Goal: Information Seeking & Learning: Find specific fact

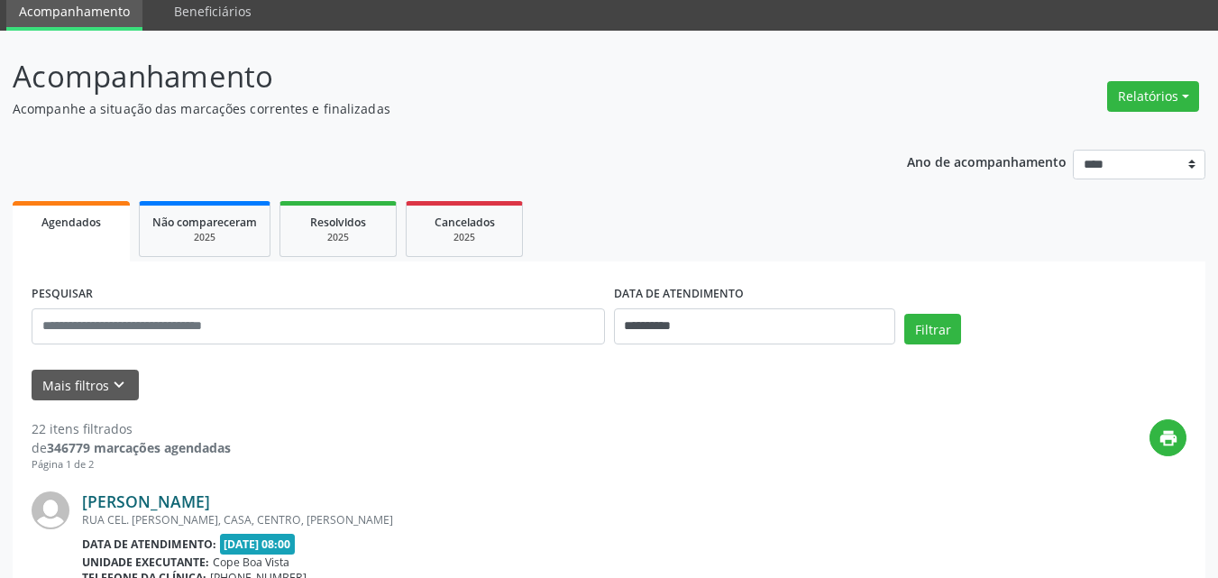
scroll to position [180, 0]
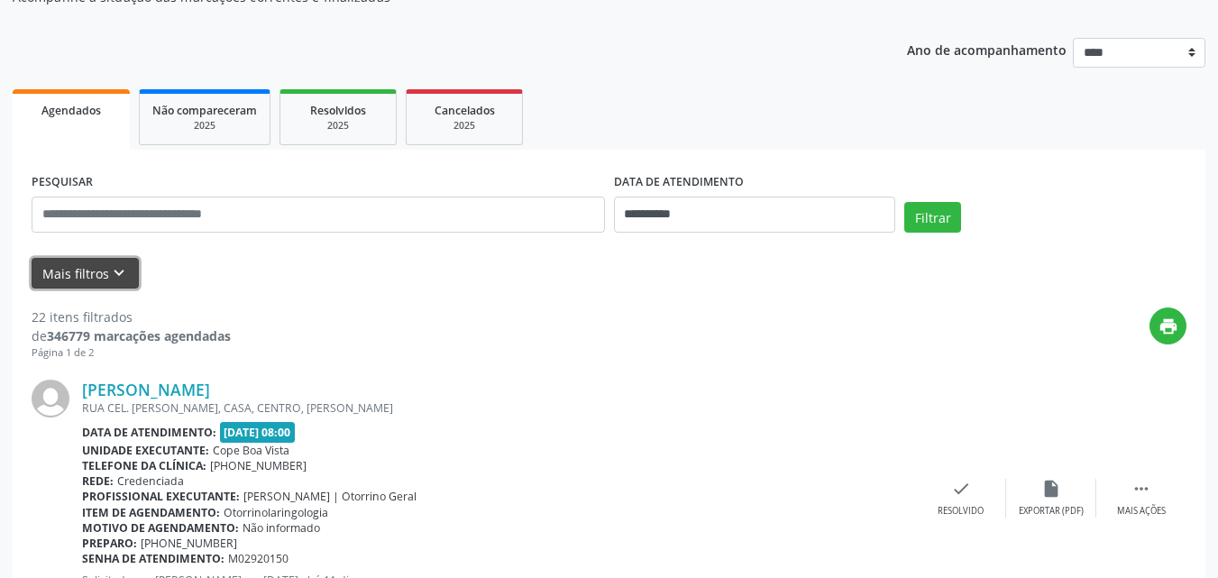
click at [110, 277] on icon "keyboard_arrow_down" at bounding box center [119, 273] width 20 height 20
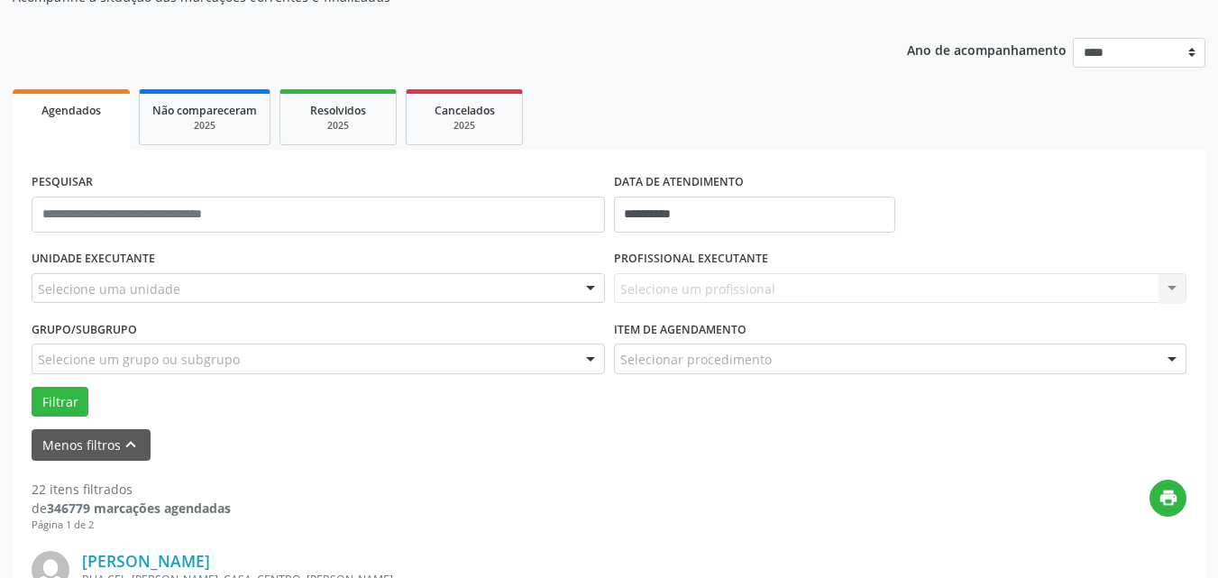
click at [222, 291] on div "Selecione uma unidade" at bounding box center [318, 288] width 573 height 31
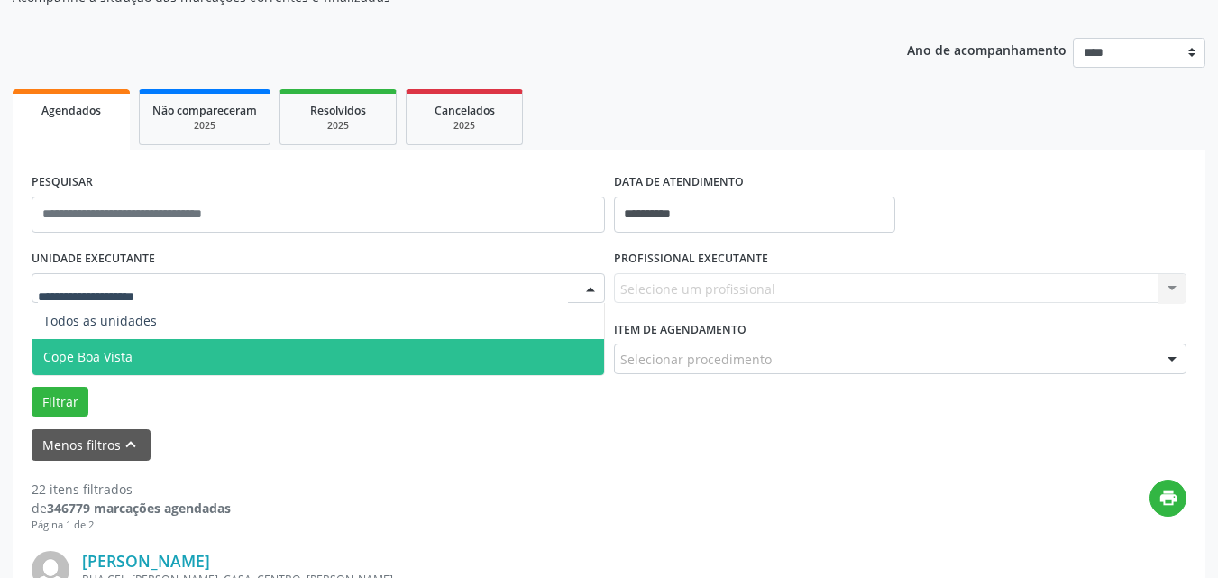
click at [166, 347] on span "Cope Boa Vista" at bounding box center [317, 357] width 571 height 36
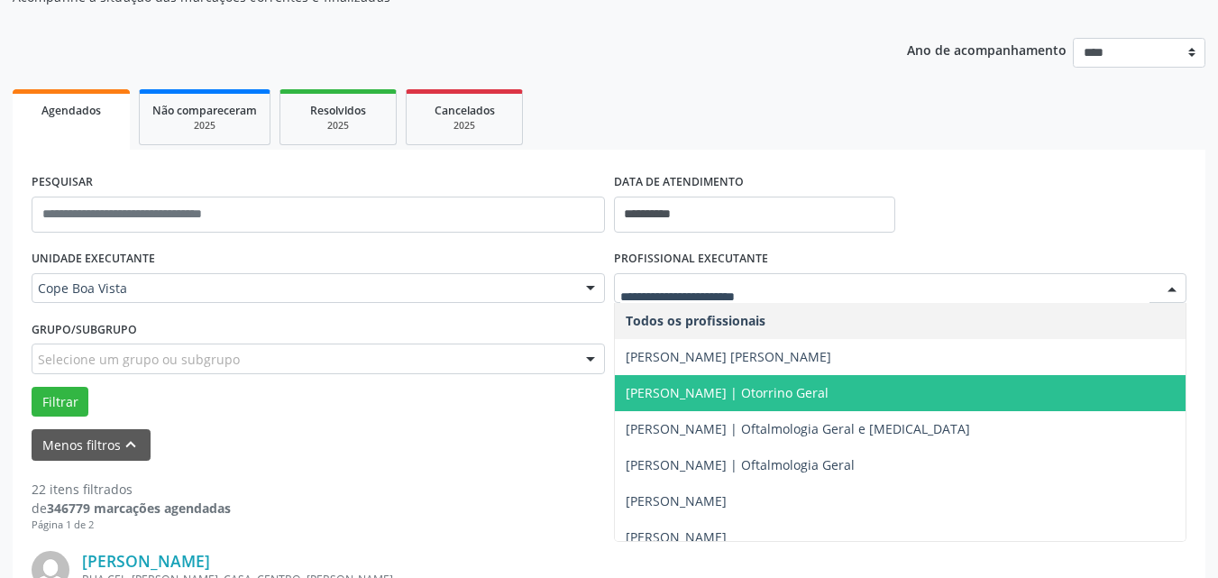
click at [666, 394] on span "[PERSON_NAME] | Otorrino Geral" at bounding box center [727, 392] width 203 height 17
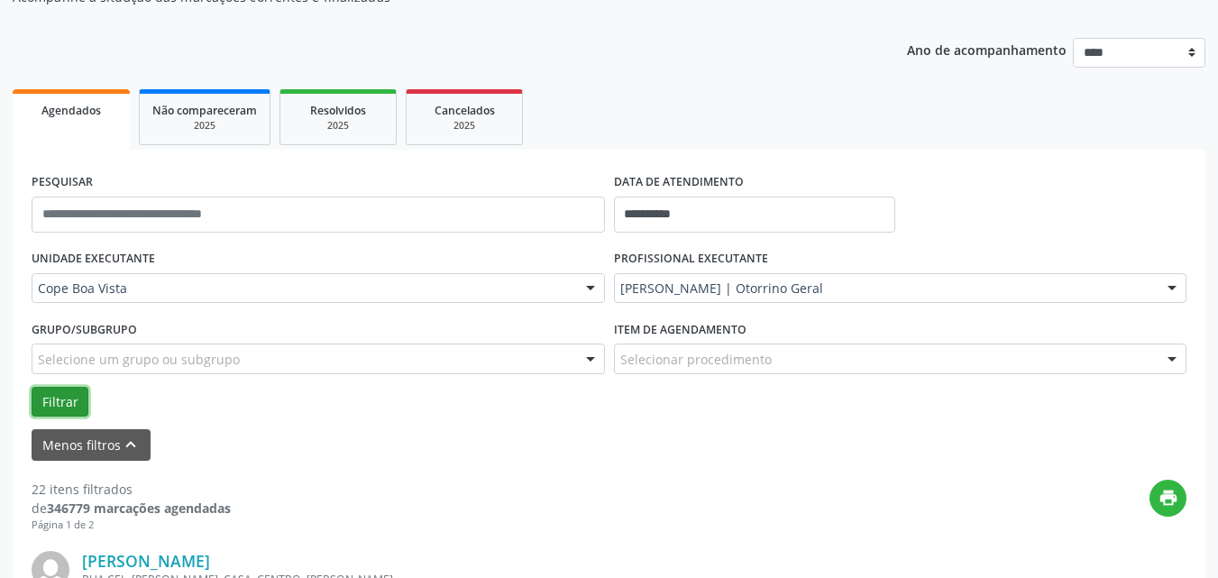
click at [52, 391] on button "Filtrar" at bounding box center [60, 402] width 57 height 31
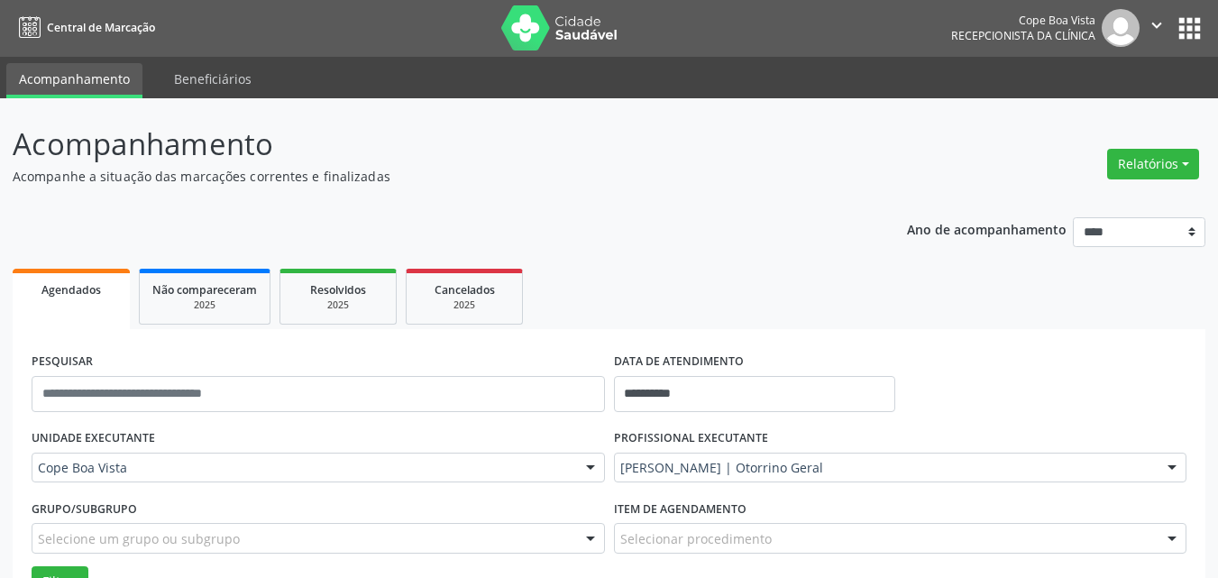
scroll to position [0, 0]
click at [1140, 169] on button "Relatórios" at bounding box center [1153, 165] width 92 height 31
click at [1123, 198] on link "Agendamentos" at bounding box center [1103, 203] width 194 height 25
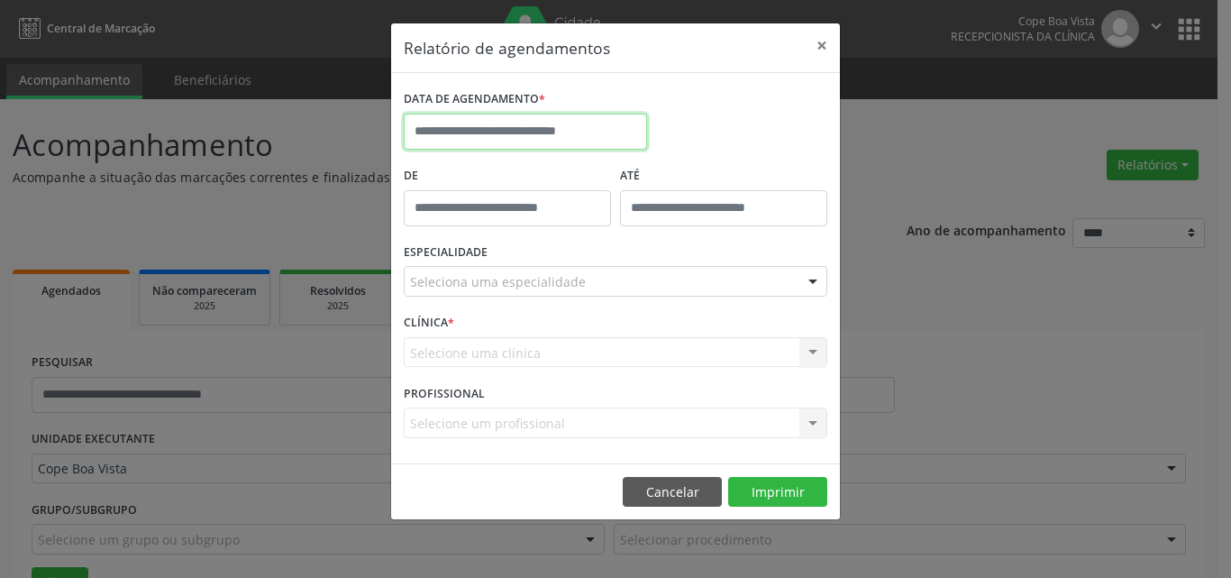
click at [518, 123] on input "text" at bounding box center [525, 132] width 243 height 36
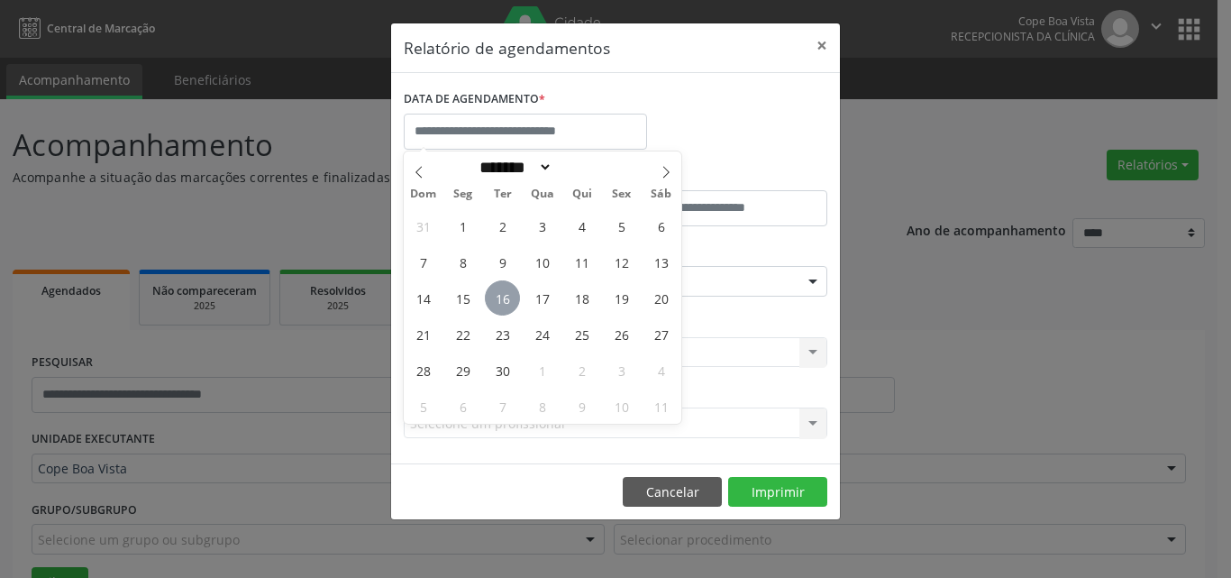
click at [503, 299] on span "16" at bounding box center [502, 297] width 35 height 35
type input "**********"
click at [503, 299] on span "16" at bounding box center [502, 297] width 35 height 35
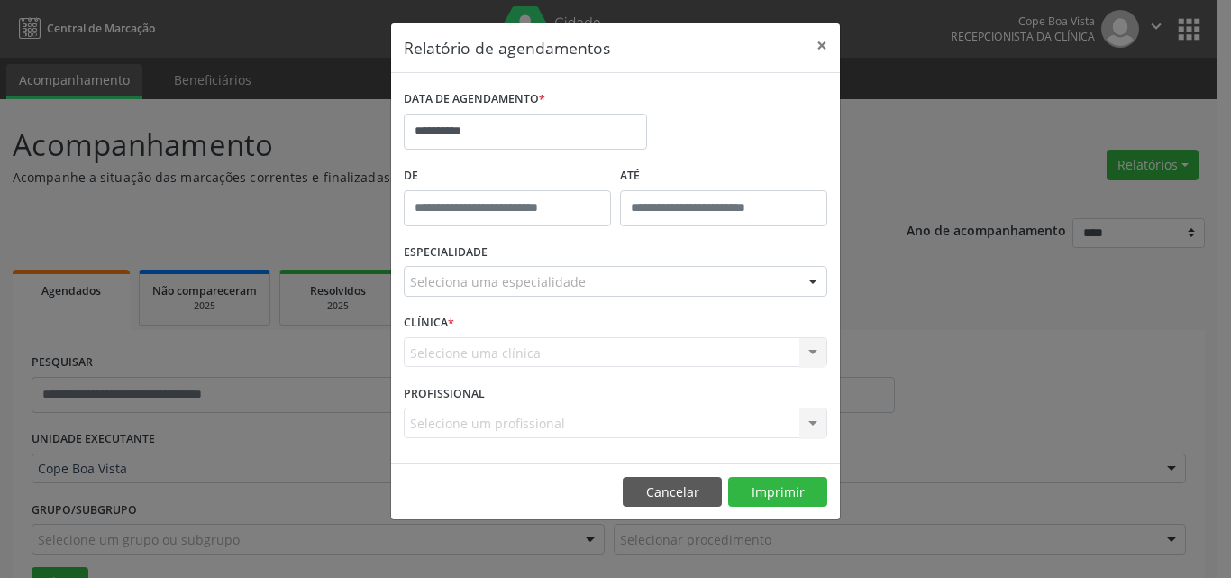
click at [505, 299] on div "ESPECIALIDADE Seleciona uma especialidade Todas as especialidades Alergologia A…" at bounding box center [615, 274] width 433 height 70
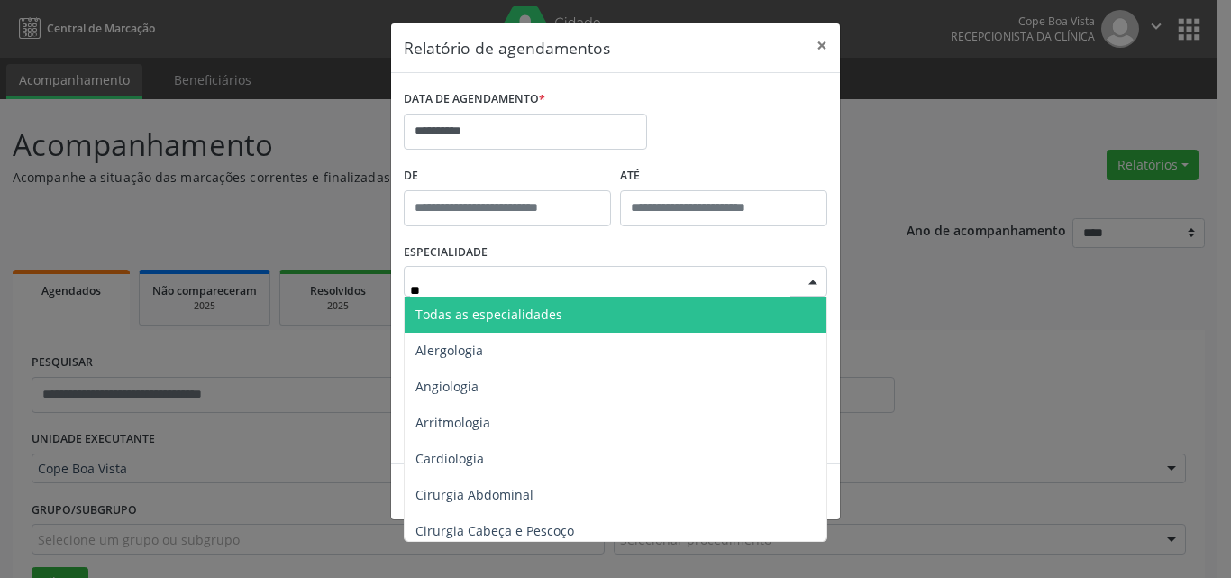
type input "***"
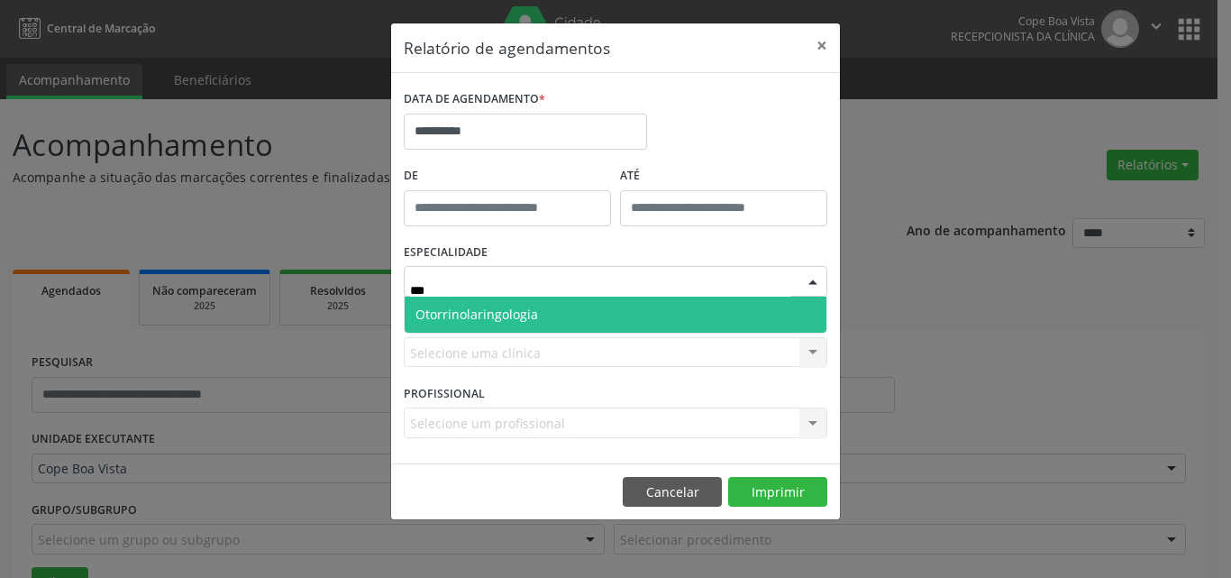
click at [520, 316] on span "Otorrinolaringologia" at bounding box center [477, 314] width 123 height 17
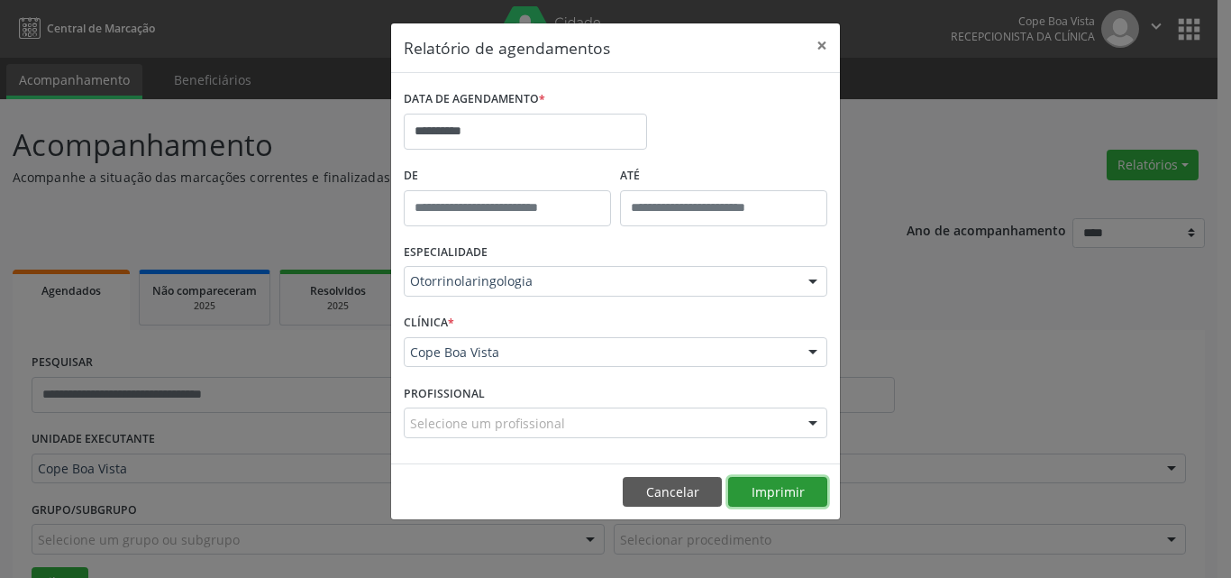
click at [774, 486] on button "Imprimir" at bounding box center [777, 492] width 99 height 31
click at [675, 480] on button "Cancelar" at bounding box center [672, 492] width 99 height 31
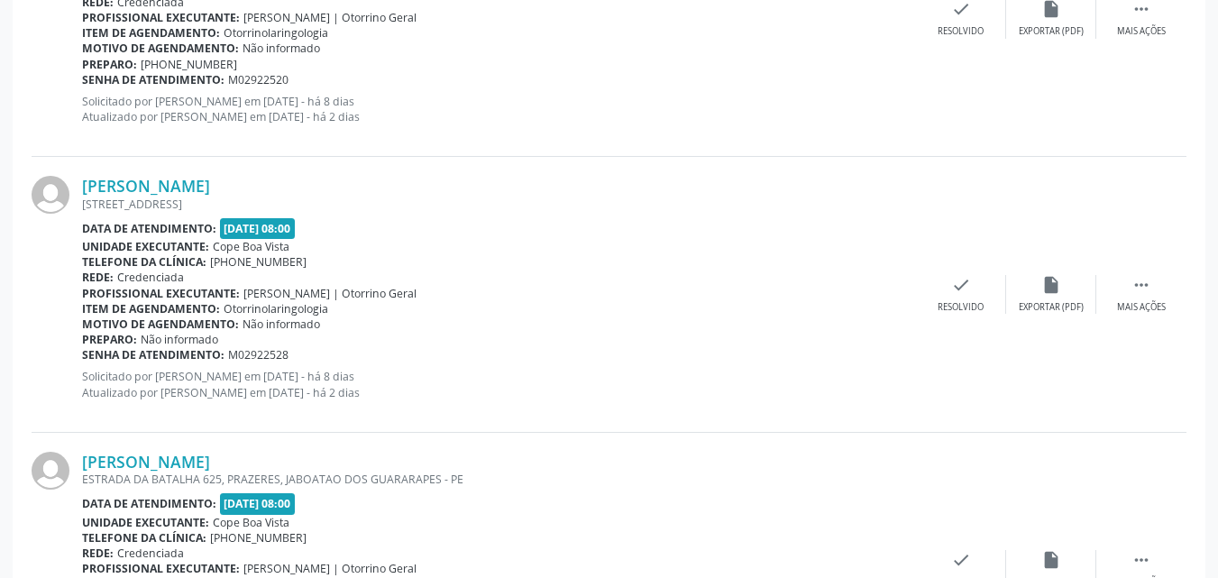
scroll to position [2434, 0]
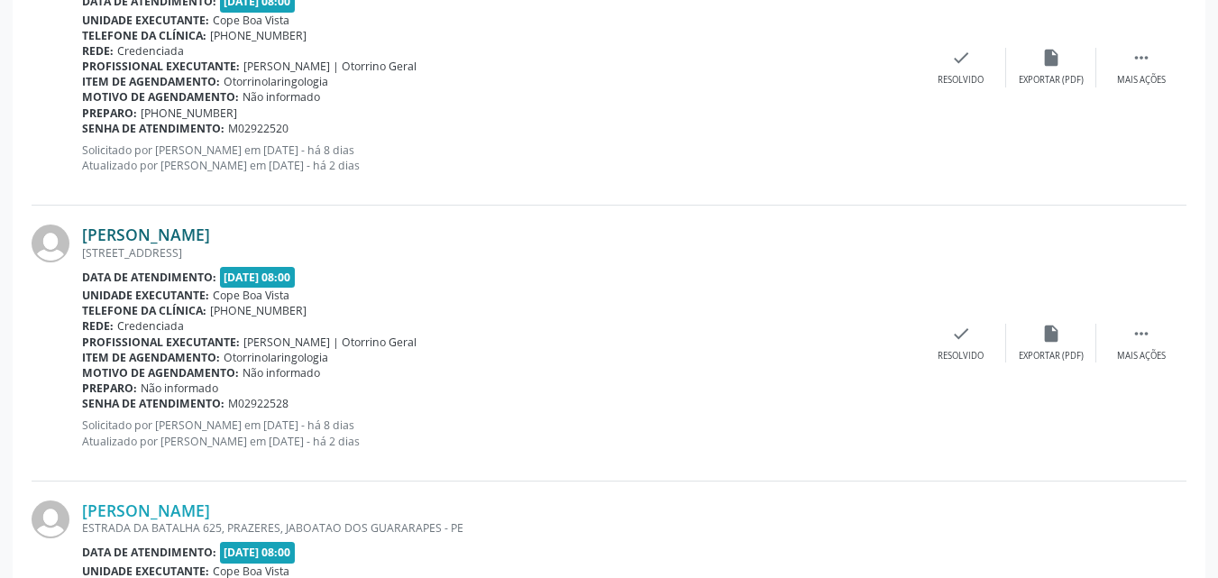
click at [202, 238] on link "[PERSON_NAME]" at bounding box center [146, 234] width 128 height 20
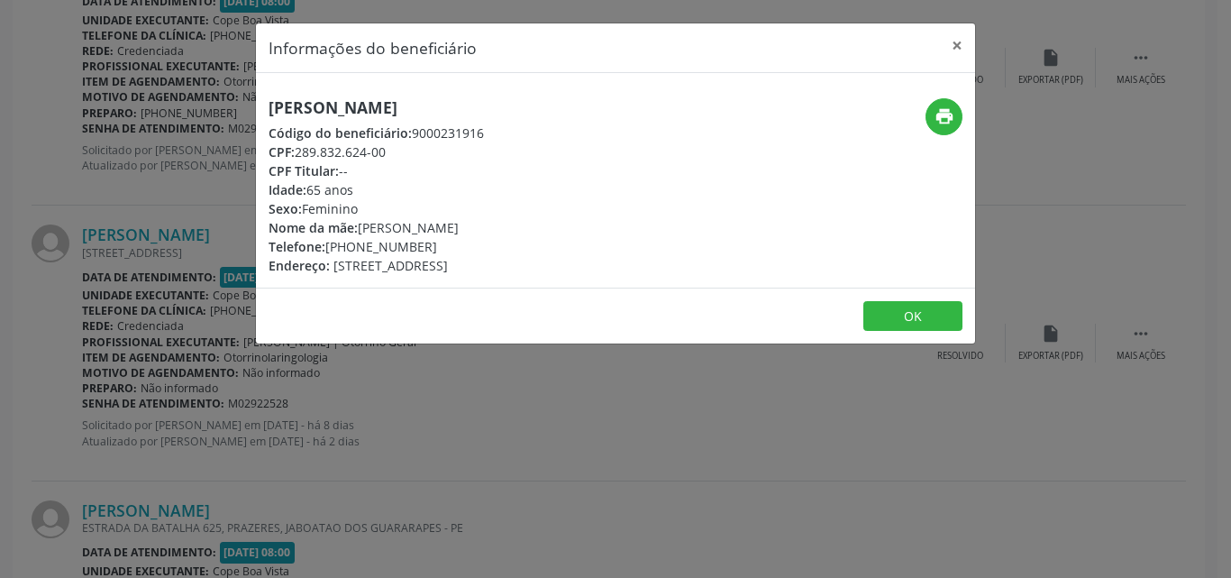
drag, startPoint x: 299, startPoint y: 152, endPoint x: 390, endPoint y: 156, distance: 91.1
click at [390, 156] on div "CPF: 289.832.624-00" at bounding box center [376, 151] width 215 height 19
copy div "289.832.624-00"
click at [151, 306] on div "Informações do beneficiário × [PERSON_NAME] Código do beneficiário: 9000231916 …" at bounding box center [615, 289] width 1231 height 578
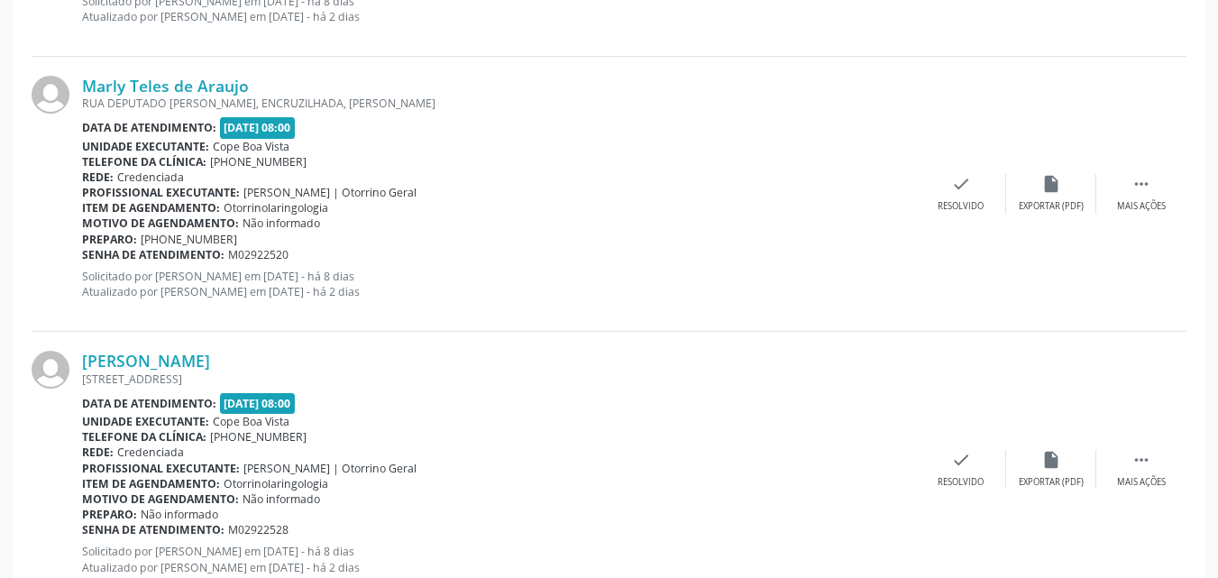
scroll to position [2253, 0]
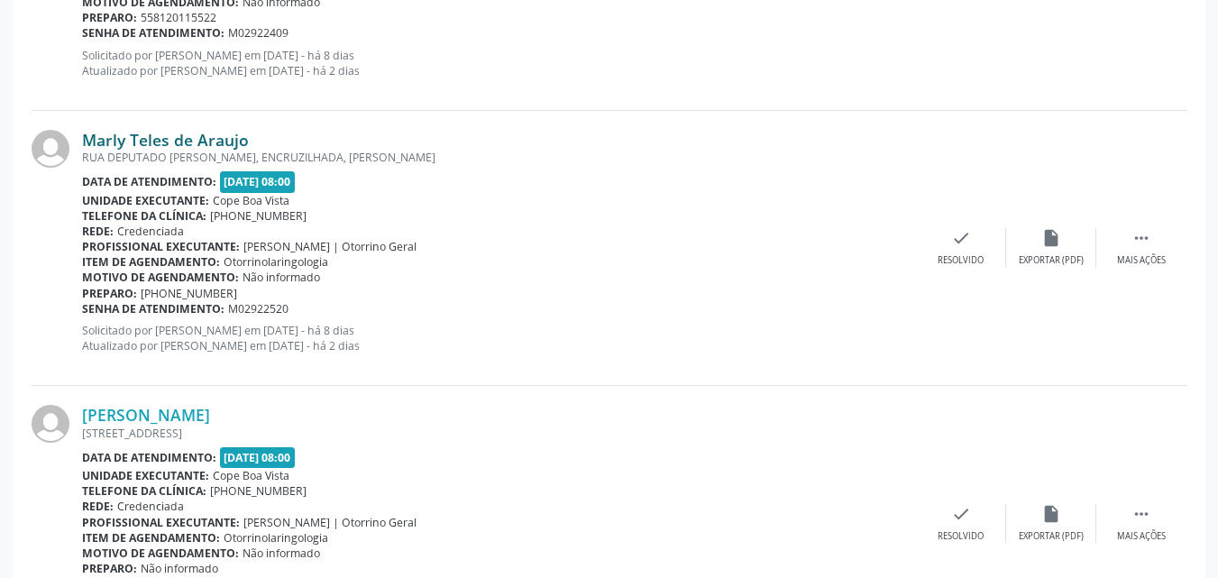
click at [168, 132] on link "Marly Teles de Araujo" at bounding box center [165, 140] width 167 height 20
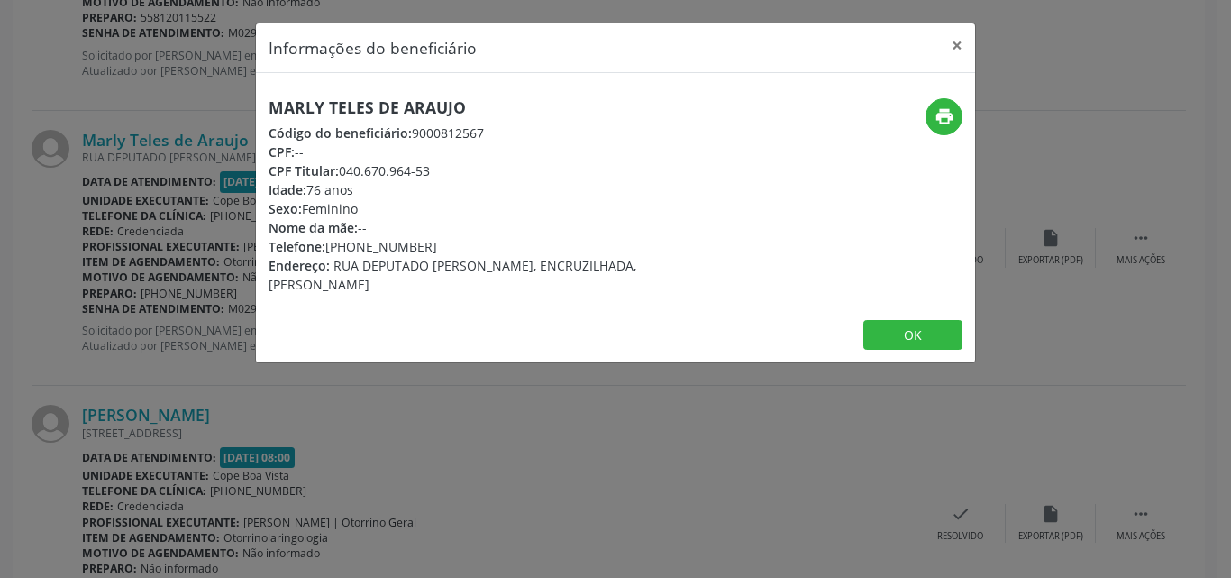
drag, startPoint x: 344, startPoint y: 170, endPoint x: 443, endPoint y: 170, distance: 98.2
click at [443, 170] on div "CPF Titular: 040.670.964-53" at bounding box center [496, 170] width 454 height 19
copy div "040.670.964-53"
click at [928, 320] on button "OK" at bounding box center [912, 335] width 99 height 31
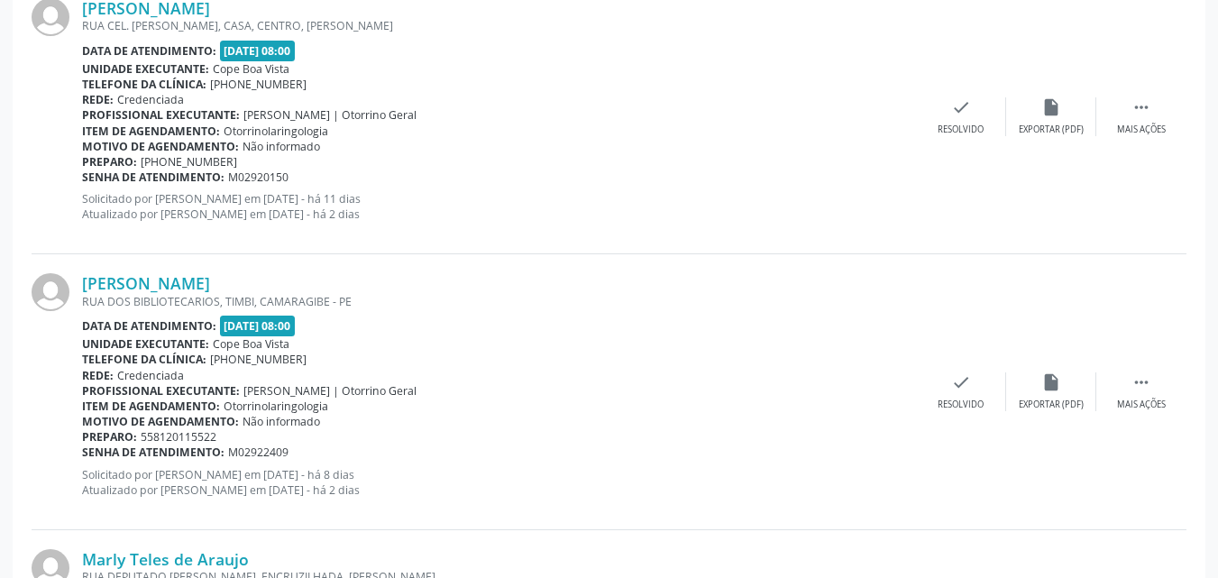
scroll to position [1803, 0]
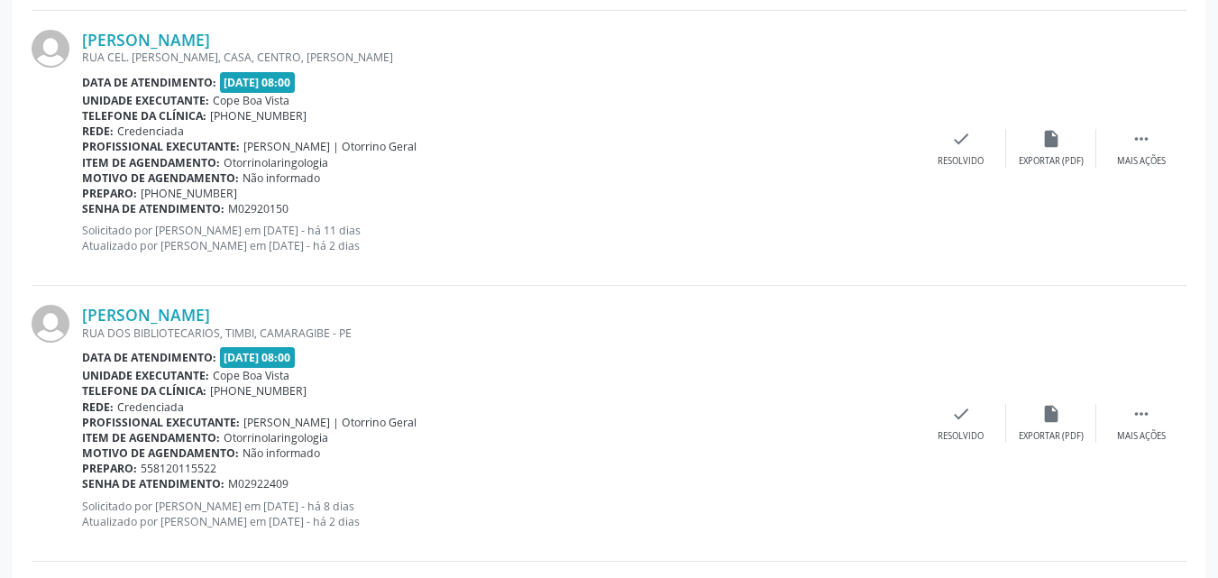
click at [207, 300] on div "[PERSON_NAME] [GEOGRAPHIC_DATA], TIMBI, CAMARAGIBE - PE Data de atendimento: [D…" at bounding box center [609, 423] width 1155 height 275
click at [201, 309] on link "[PERSON_NAME]" at bounding box center [146, 315] width 128 height 20
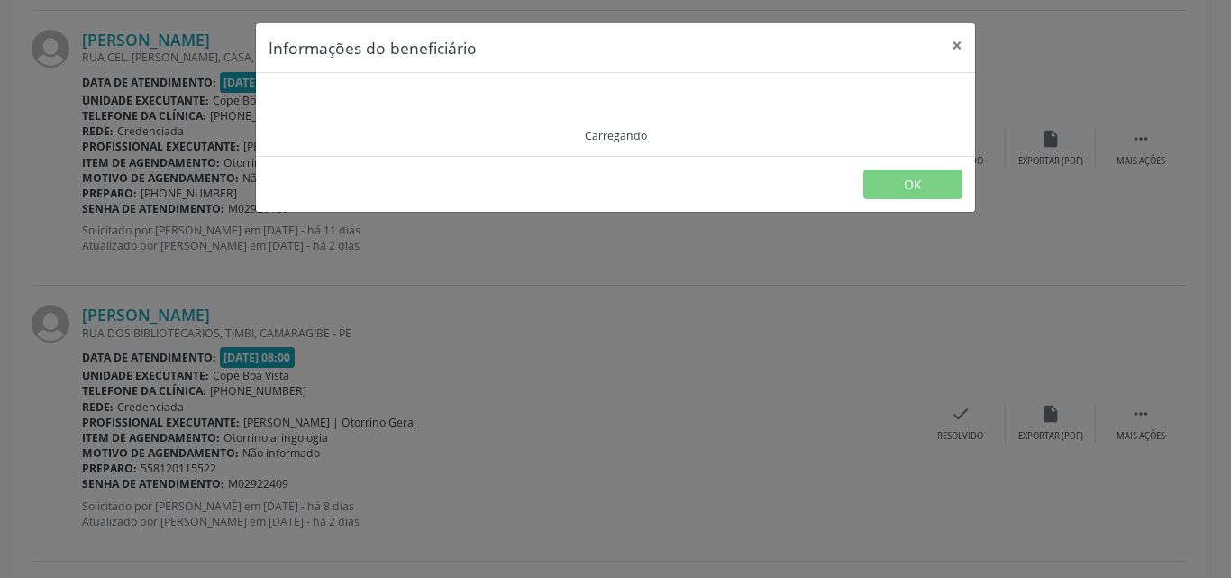
click at [201, 310] on div "Informações do beneficiário × Carregando OK" at bounding box center [615, 289] width 1231 height 578
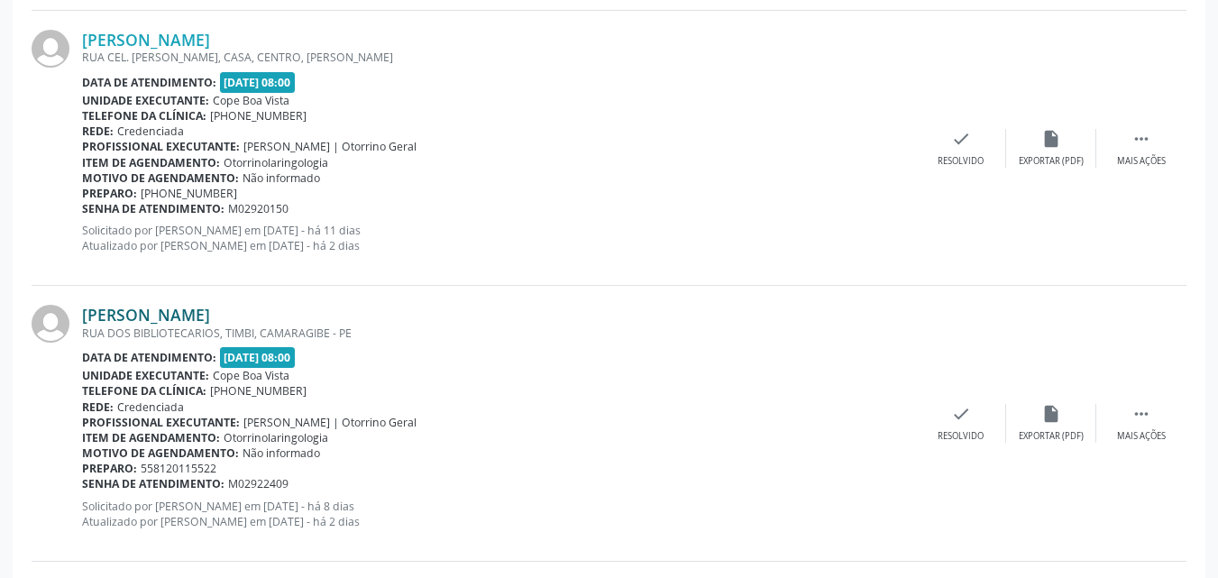
click at [210, 311] on link "[PERSON_NAME]" at bounding box center [146, 315] width 128 height 20
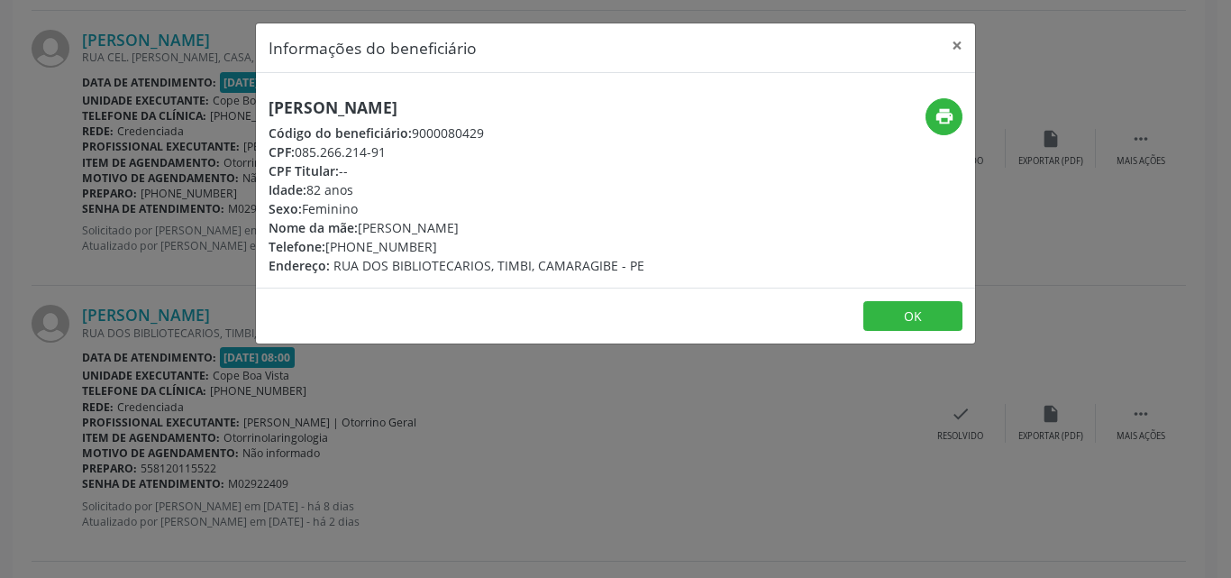
click at [443, 102] on h5 "[PERSON_NAME]" at bounding box center [457, 107] width 376 height 19
click at [442, 103] on h5 "[PERSON_NAME]" at bounding box center [457, 107] width 376 height 19
copy div "[PERSON_NAME]"
drag, startPoint x: 362, startPoint y: 227, endPoint x: 507, endPoint y: 222, distance: 144.3
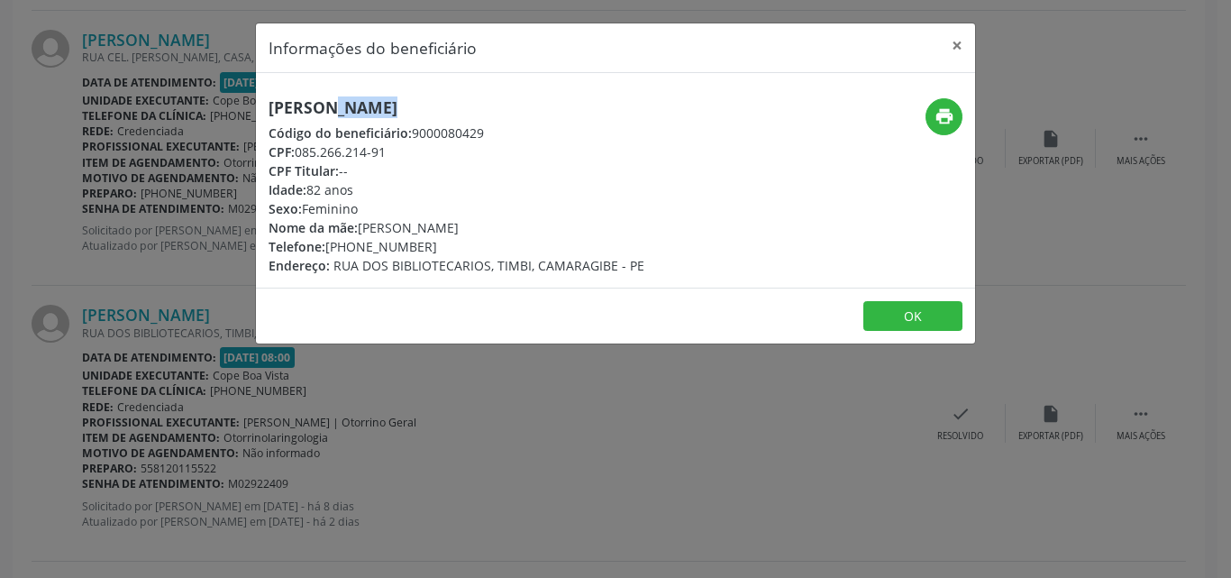
click at [507, 222] on div "Nome da mãe: [PERSON_NAME]" at bounding box center [457, 227] width 376 height 19
copy div "[PERSON_NAME]"
drag, startPoint x: 334, startPoint y: 252, endPoint x: 440, endPoint y: 252, distance: 105.5
click at [440, 252] on div "Telefone: [PHONE_NUMBER]" at bounding box center [457, 246] width 376 height 19
copy div "81) 98742-2555"
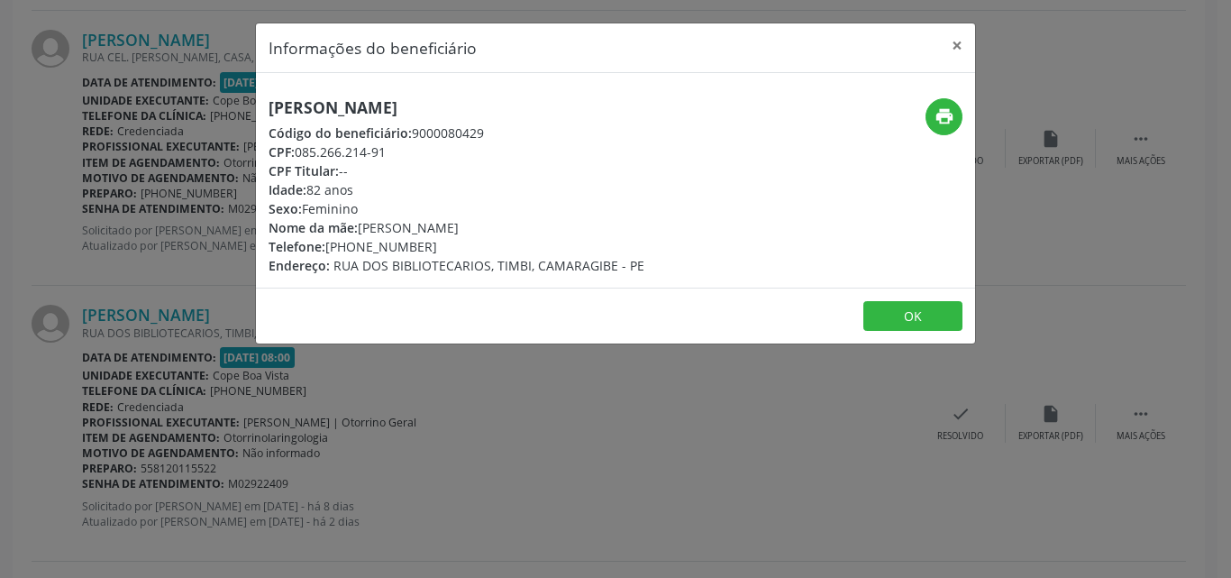
click at [277, 387] on div "Informações do beneficiário × [PERSON_NAME] Código do beneficiário: 9000080429 …" at bounding box center [615, 289] width 1231 height 578
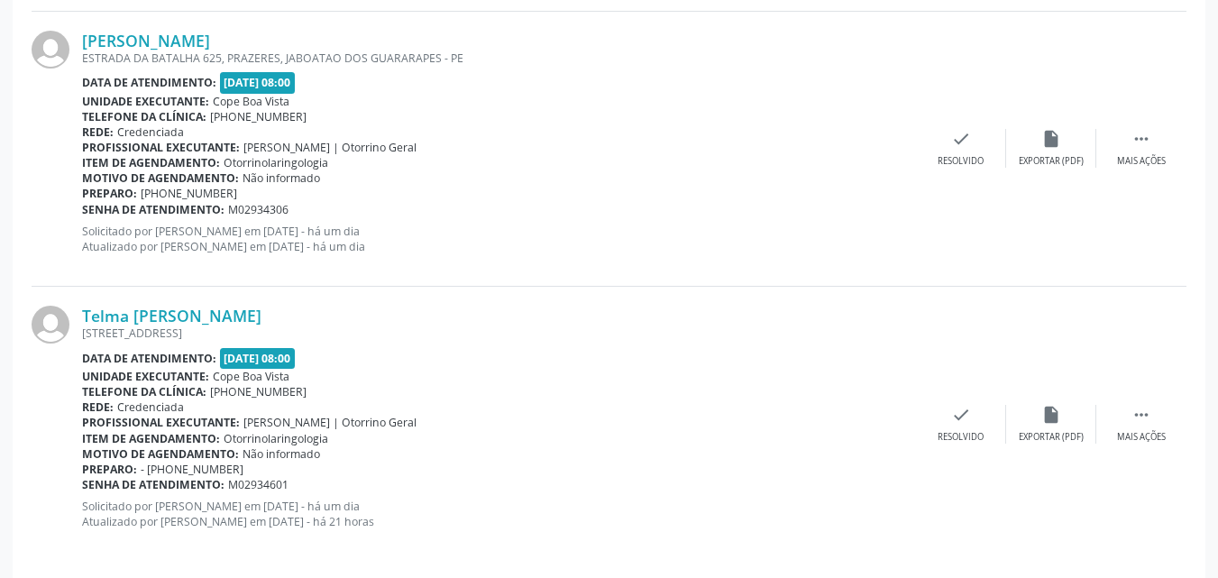
scroll to position [2918, 0]
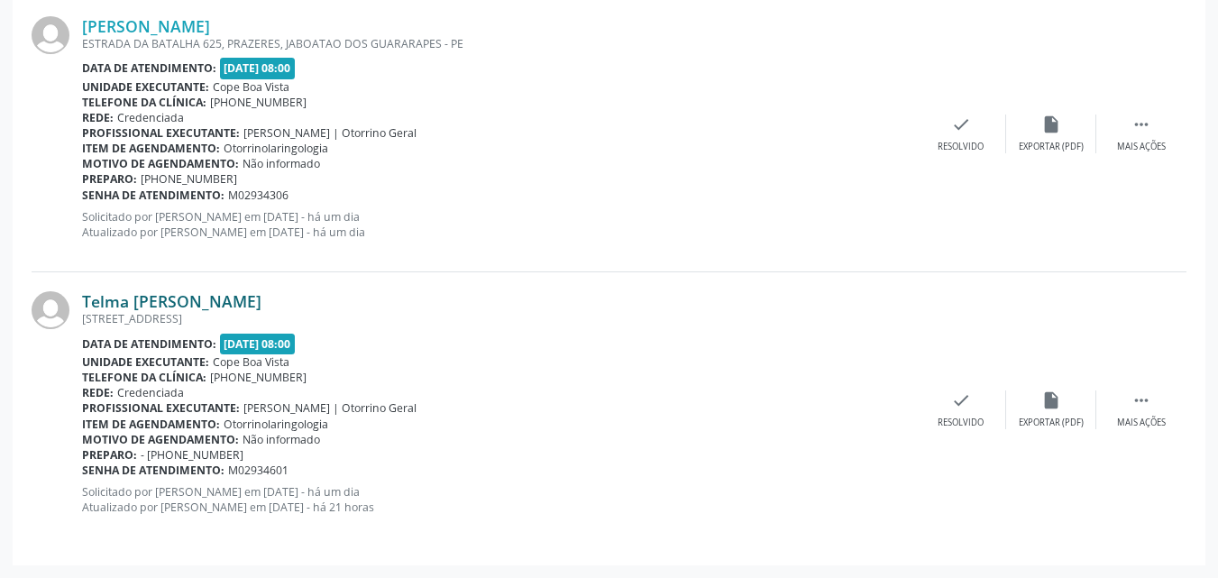
click at [189, 304] on link "Telma [PERSON_NAME]" at bounding box center [171, 301] width 179 height 20
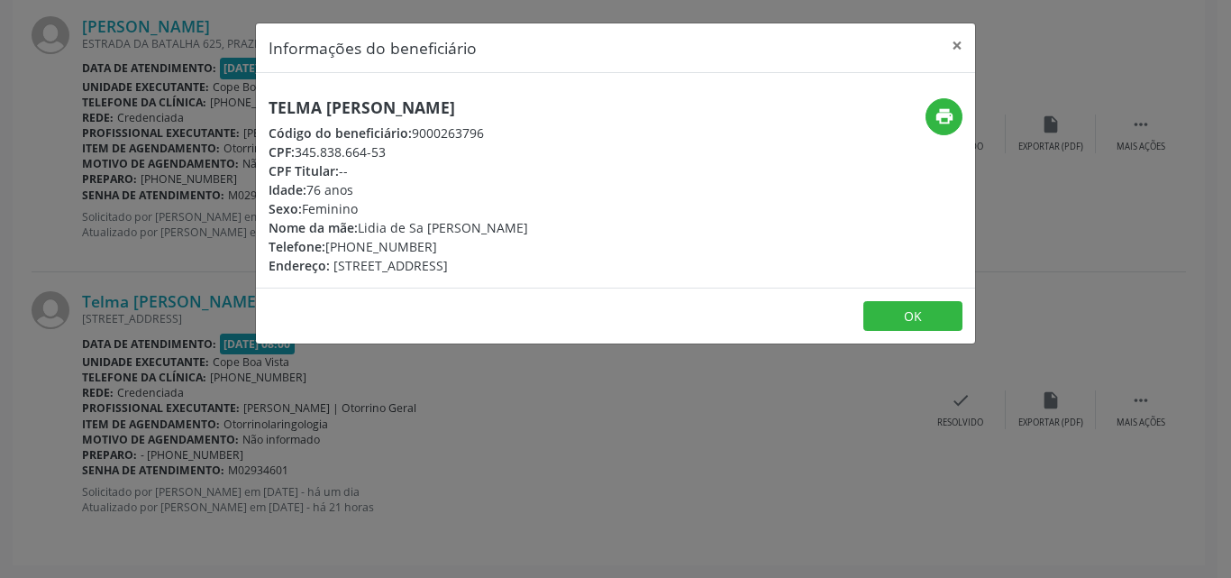
click at [361, 113] on h5 "Telma [PERSON_NAME]" at bounding box center [399, 107] width 260 height 19
click at [359, 113] on h5 "Telma [PERSON_NAME]" at bounding box center [399, 107] width 260 height 19
click at [359, 116] on h5 "Telma [PERSON_NAME]" at bounding box center [399, 107] width 260 height 19
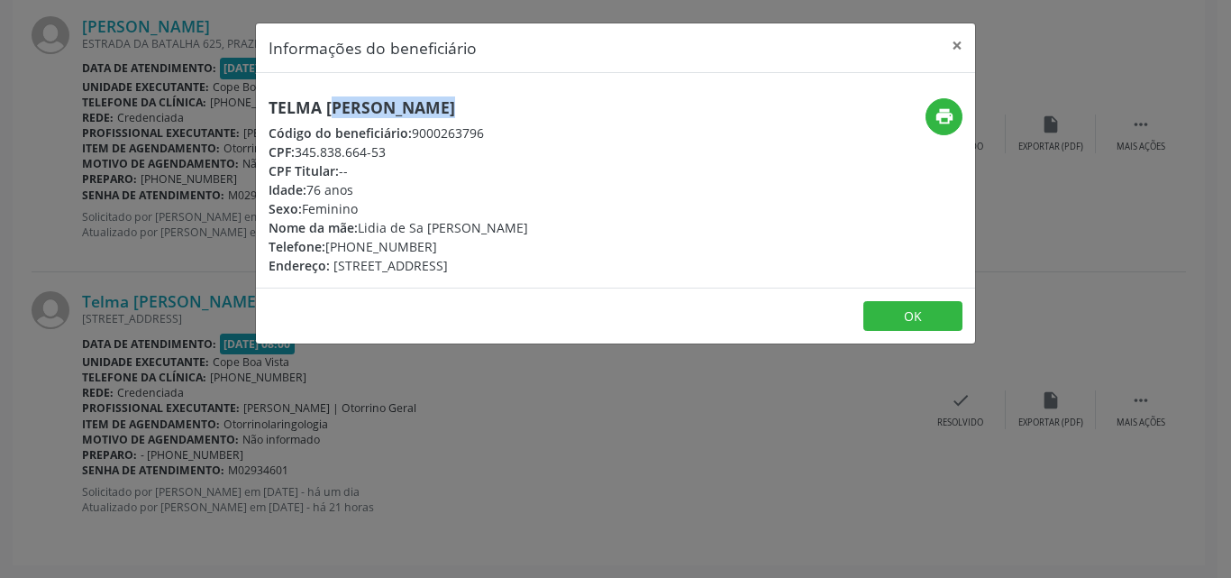
copy div "Telma [PERSON_NAME]"
drag, startPoint x: 329, startPoint y: 247, endPoint x: 452, endPoint y: 244, distance: 122.6
click at [452, 244] on div "Telefone: [PHONE_NUMBER]" at bounding box center [399, 246] width 260 height 19
copy div "[PHONE_NUMBER]"
click at [187, 315] on div "Informações do beneficiário × Telma [PERSON_NAME] Código do beneficiário: 90002…" at bounding box center [615, 289] width 1231 height 578
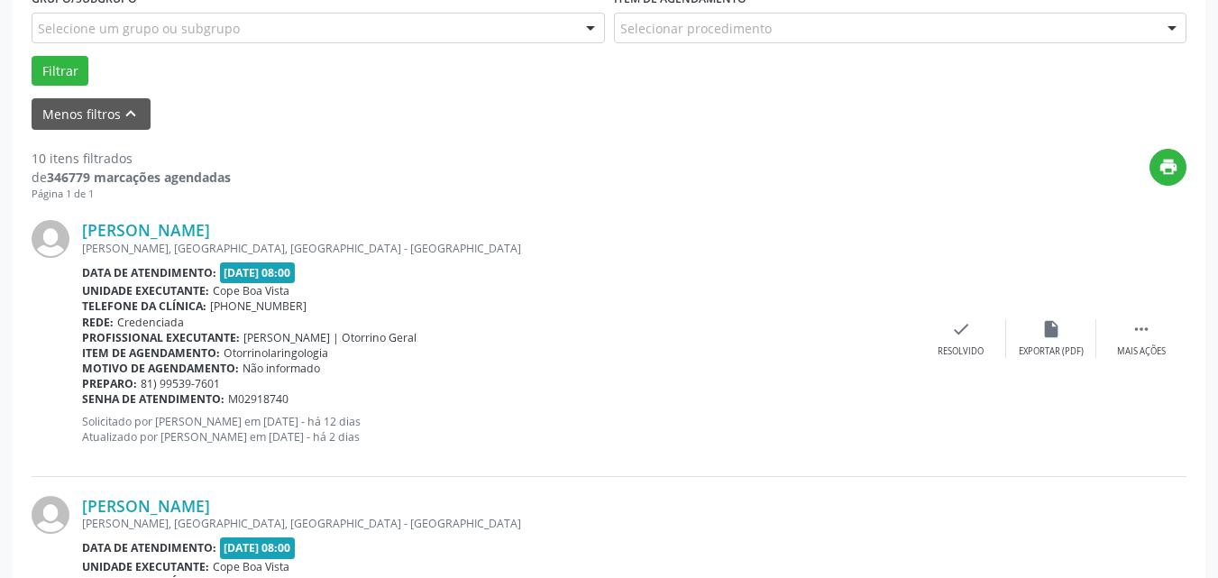
scroll to position [484, 0]
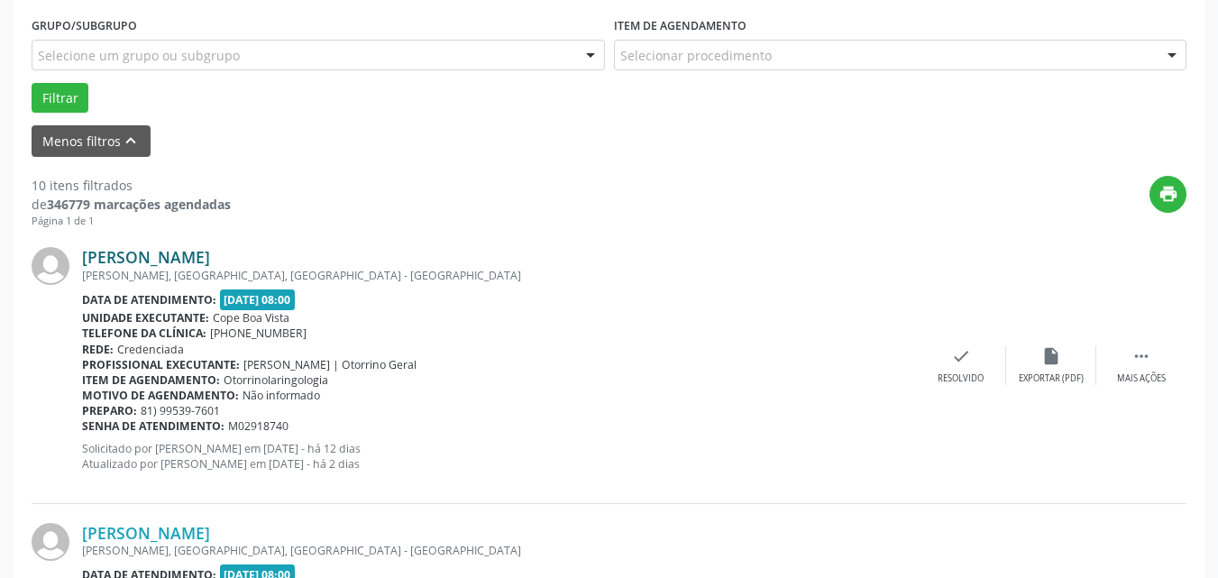
click at [178, 257] on link "[PERSON_NAME]" at bounding box center [146, 257] width 128 height 20
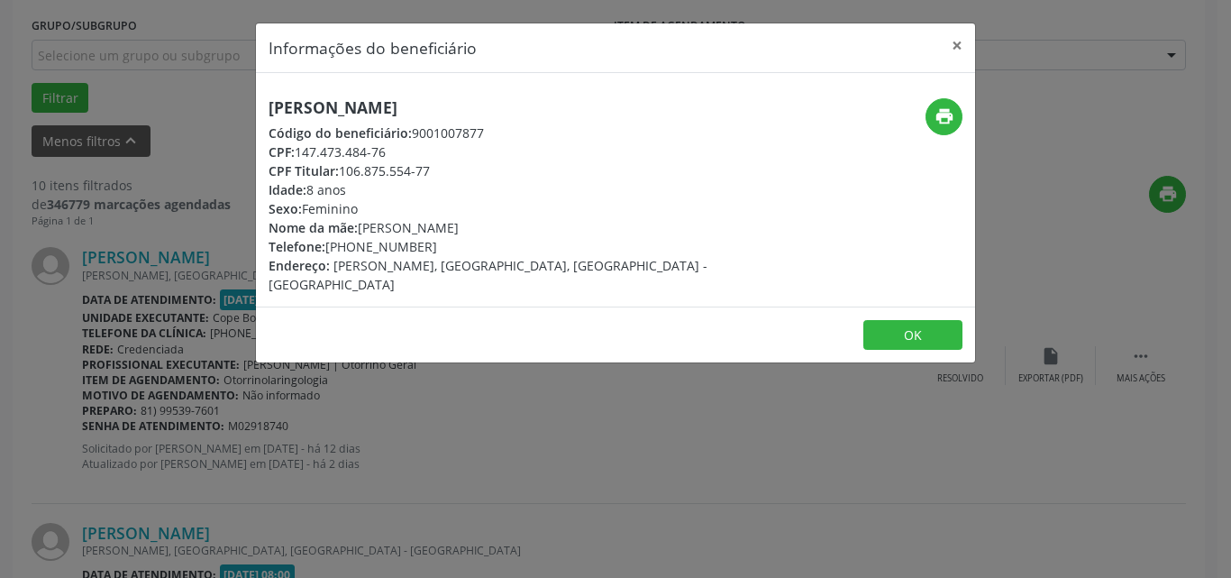
click at [388, 102] on h5 "[PERSON_NAME]" at bounding box center [496, 107] width 454 height 19
copy div "[PERSON_NAME]"
copy div "[PHONE_NUMBER]"
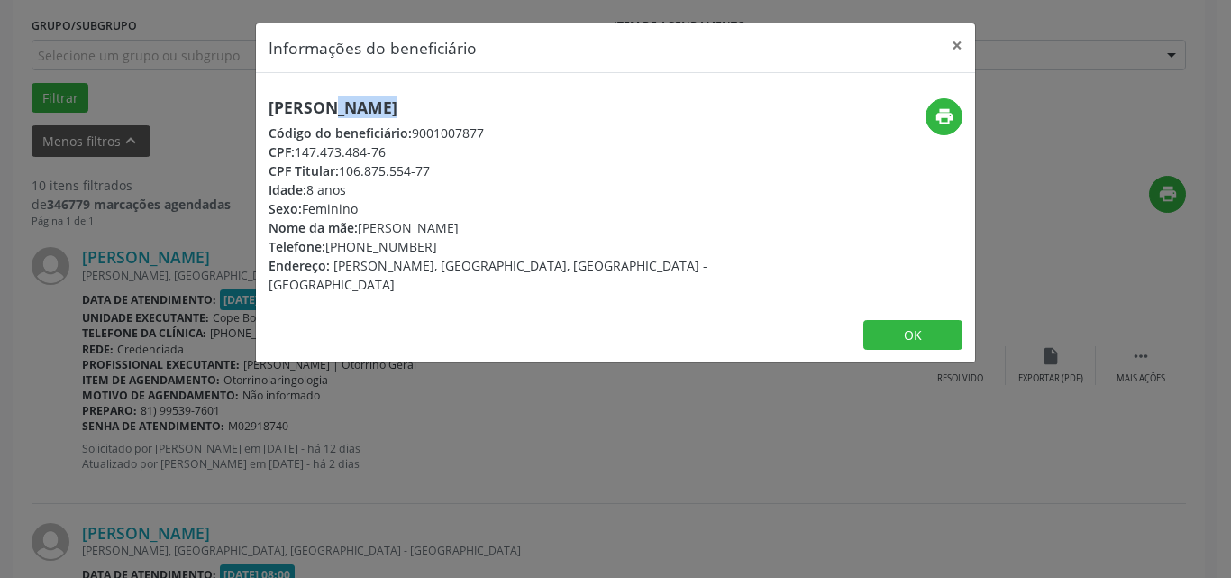
drag, startPoint x: 330, startPoint y: 244, endPoint x: 430, endPoint y: 243, distance: 100.1
click at [430, 243] on div "Telefone: [PHONE_NUMBER]" at bounding box center [496, 246] width 454 height 19
click at [331, 389] on div "Informações do beneficiário × [PERSON_NAME] Código do beneficiário: 9001007877 …" at bounding box center [615, 289] width 1231 height 578
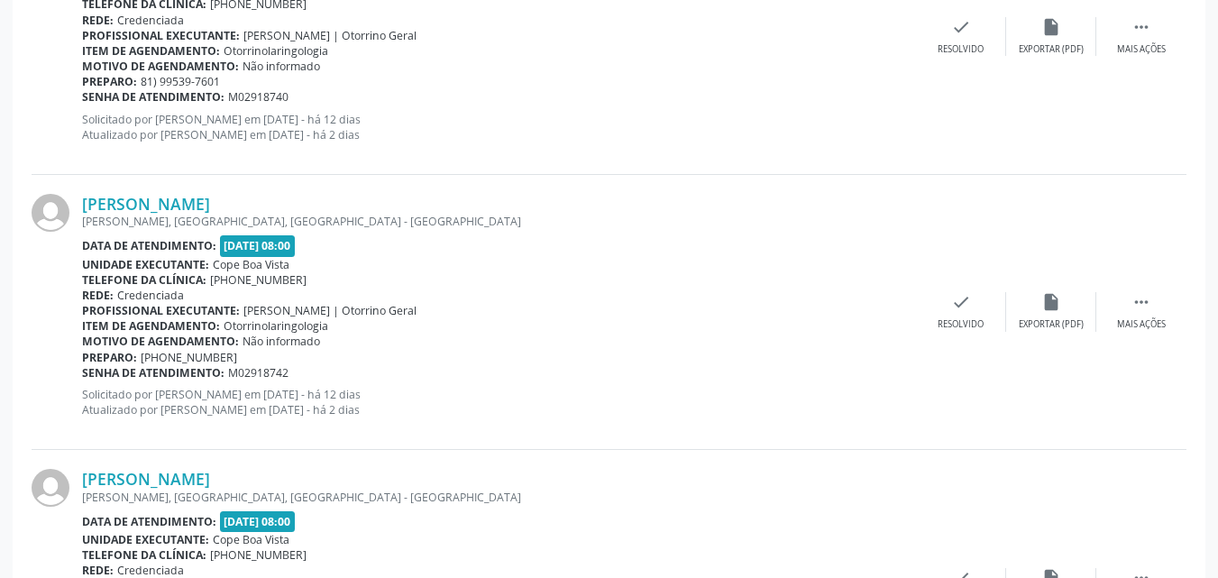
scroll to position [845, 0]
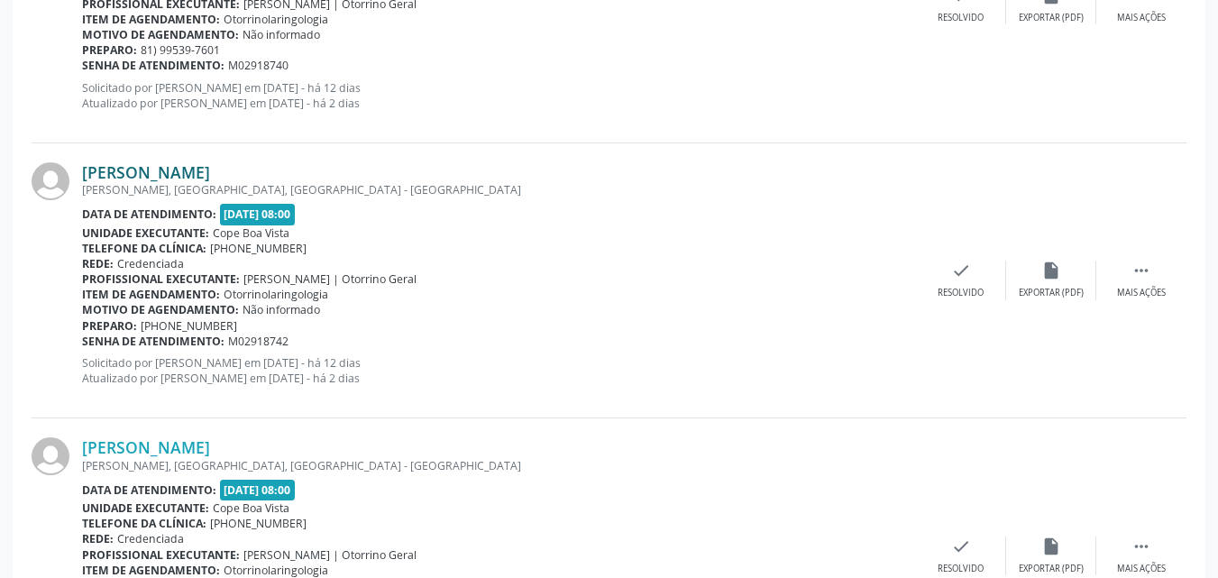
click at [143, 163] on link "[PERSON_NAME]" at bounding box center [146, 172] width 128 height 20
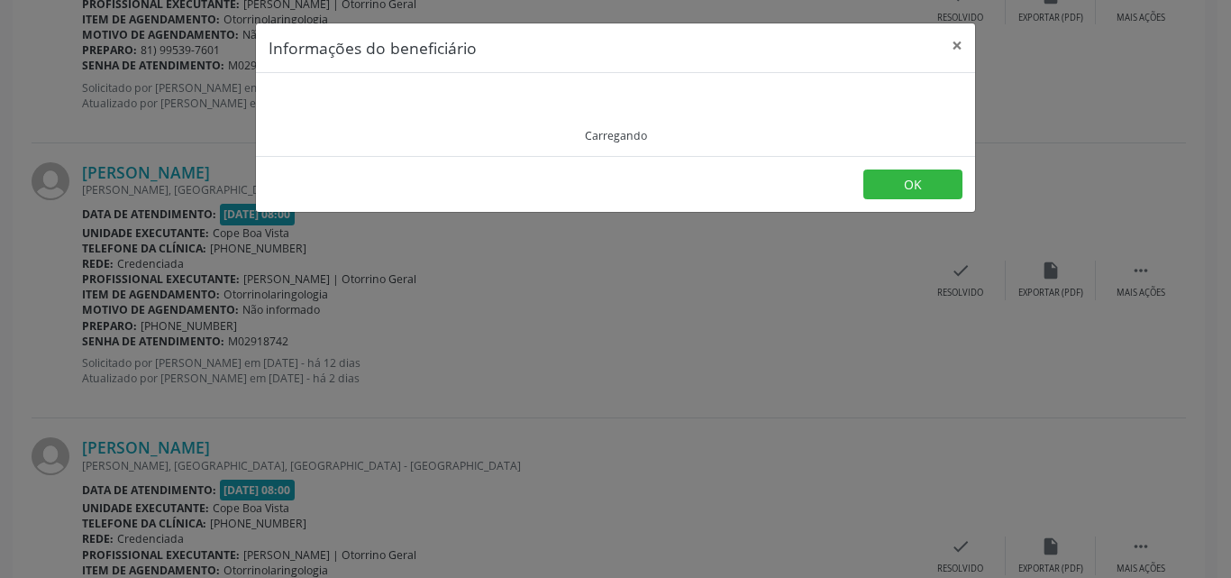
click at [356, 103] on div "Carregando" at bounding box center [616, 115] width 694 height 58
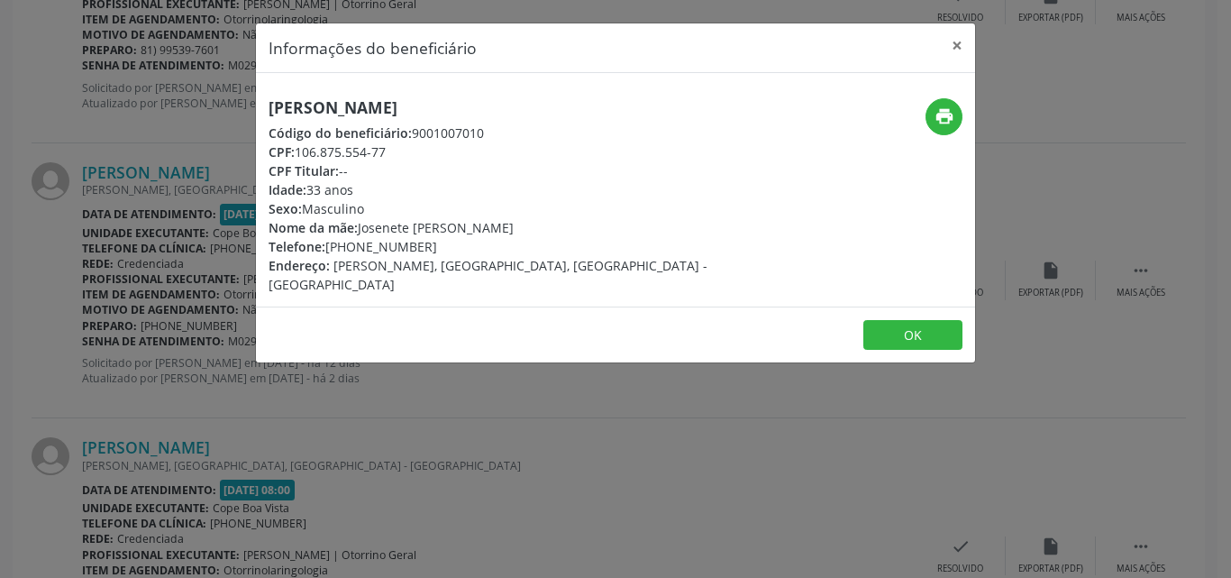
click at [356, 103] on h5 "[PERSON_NAME]" at bounding box center [496, 107] width 454 height 19
copy div "[PERSON_NAME]"
drag, startPoint x: 333, startPoint y: 250, endPoint x: 435, endPoint y: 246, distance: 101.9
click at [435, 246] on div "Telefone: [PHONE_NUMBER]" at bounding box center [496, 246] width 454 height 19
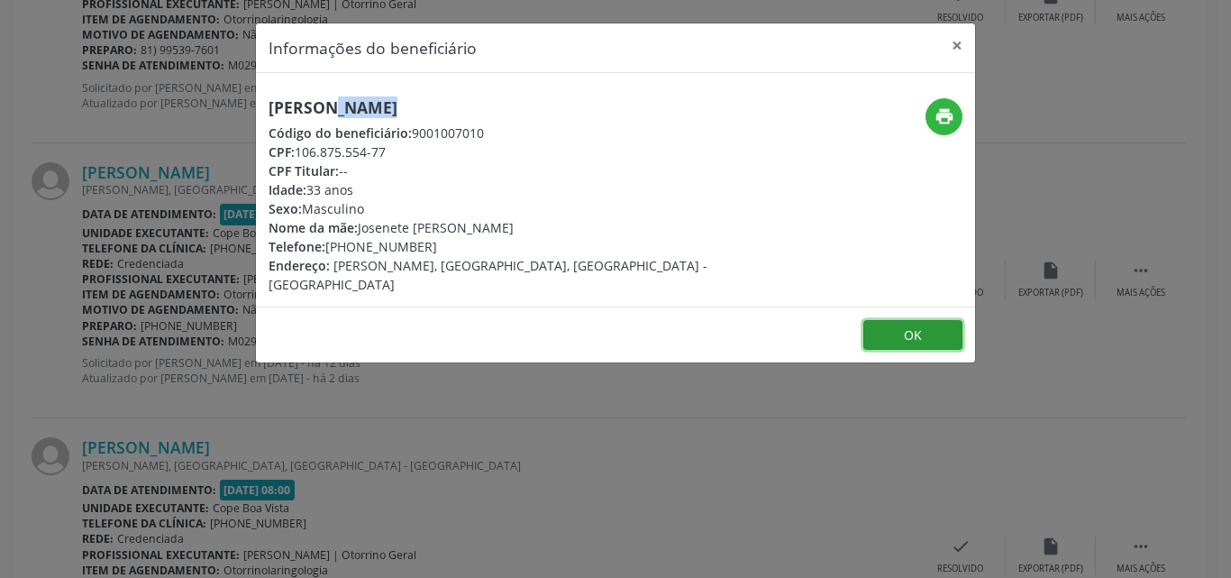
click at [947, 320] on button "OK" at bounding box center [912, 335] width 99 height 31
